Goal: Navigation & Orientation: Find specific page/section

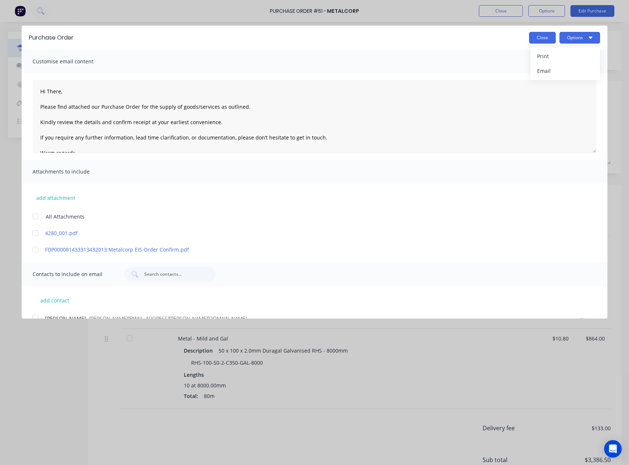
click at [532, 37] on button "Close" at bounding box center [542, 38] width 27 height 12
type textarea "x"
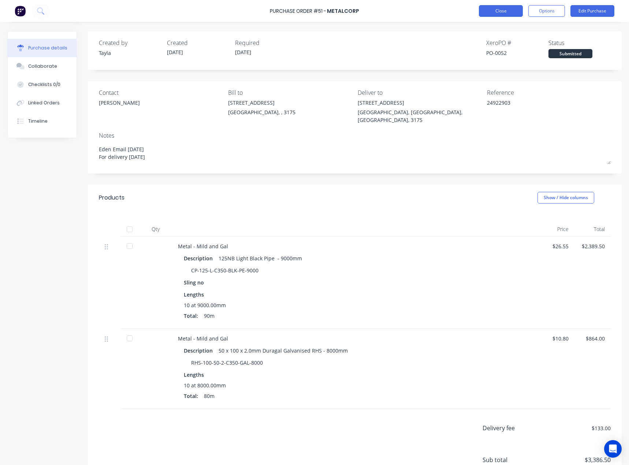
click at [506, 14] on button "Close" at bounding box center [501, 11] width 44 height 12
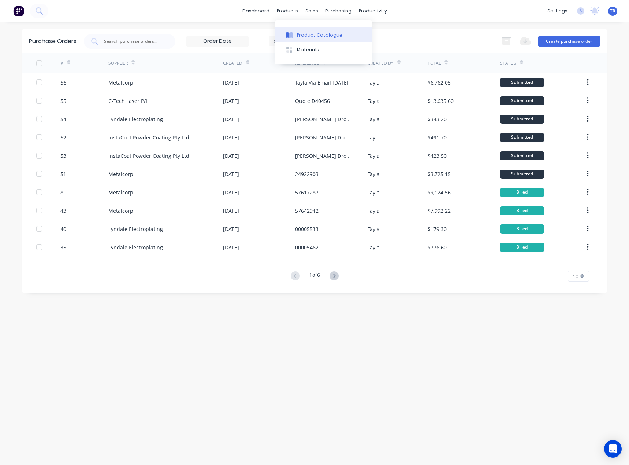
click at [295, 33] on button "Product Catalogue" at bounding box center [323, 34] width 97 height 15
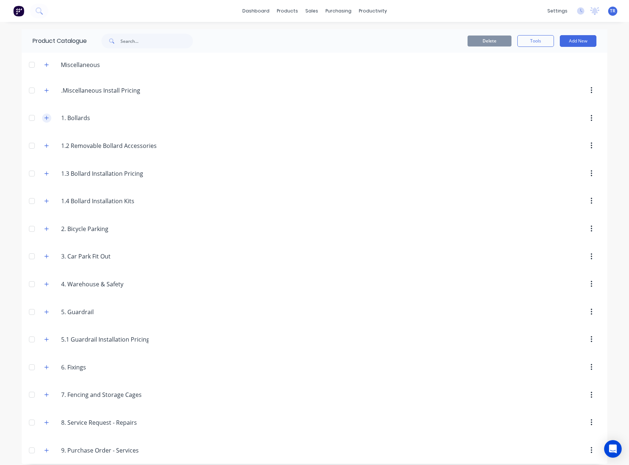
click at [45, 121] on button "button" at bounding box center [46, 118] width 9 height 9
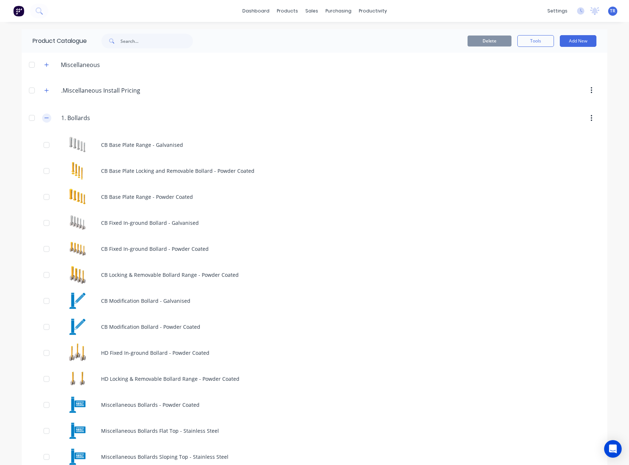
click at [45, 121] on button "button" at bounding box center [46, 118] width 9 height 9
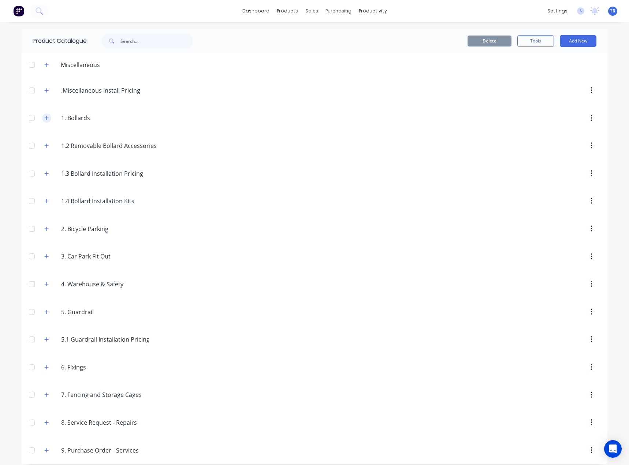
click at [45, 121] on button "button" at bounding box center [46, 118] width 9 height 9
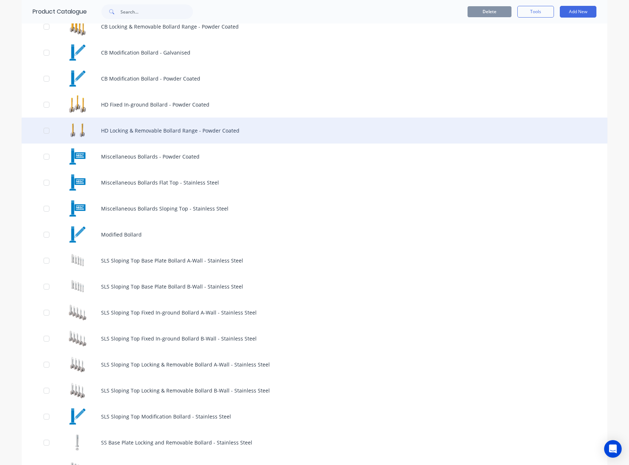
scroll to position [256, 0]
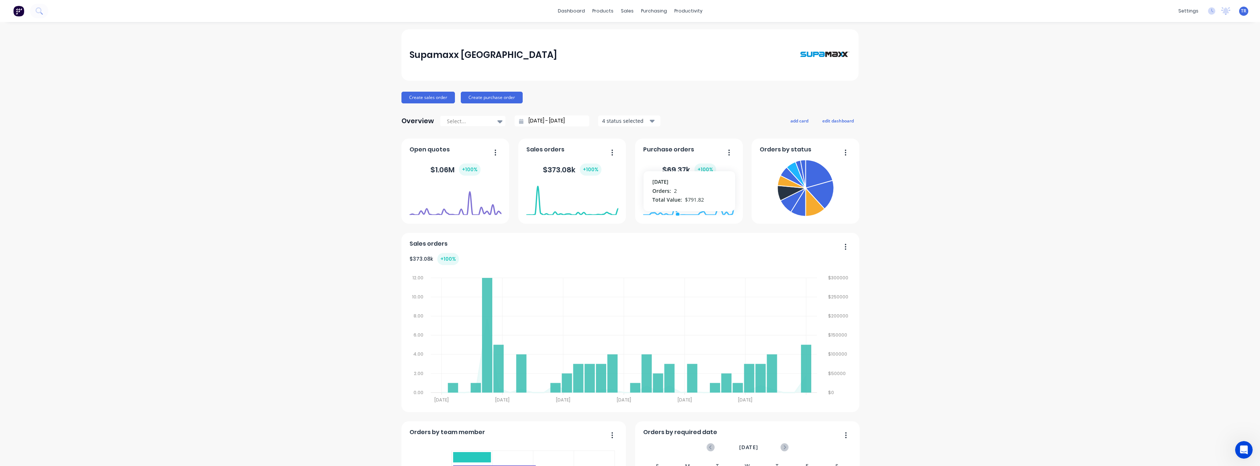
scroll to position [331, 0]
